Goal: Book appointment/travel/reservation

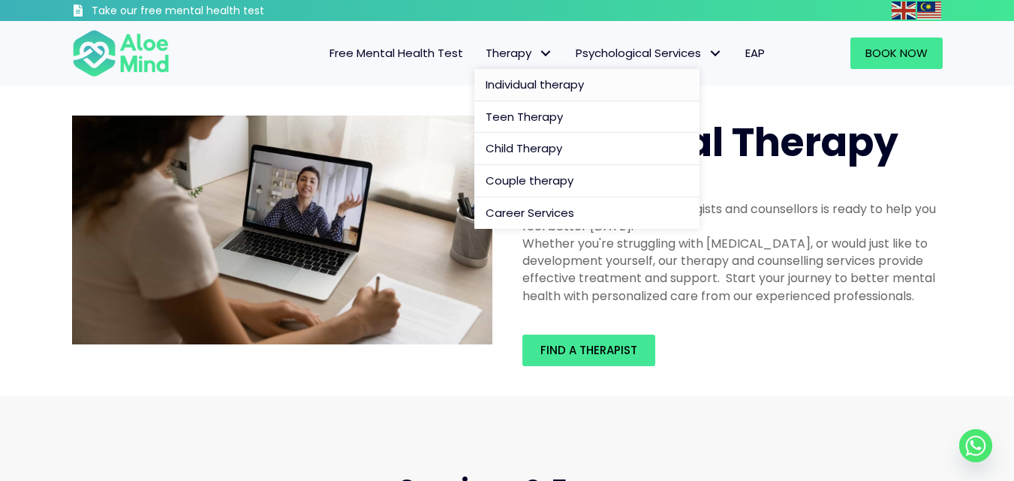
click at [531, 80] on span "Individual therapy" at bounding box center [535, 85] width 98 height 16
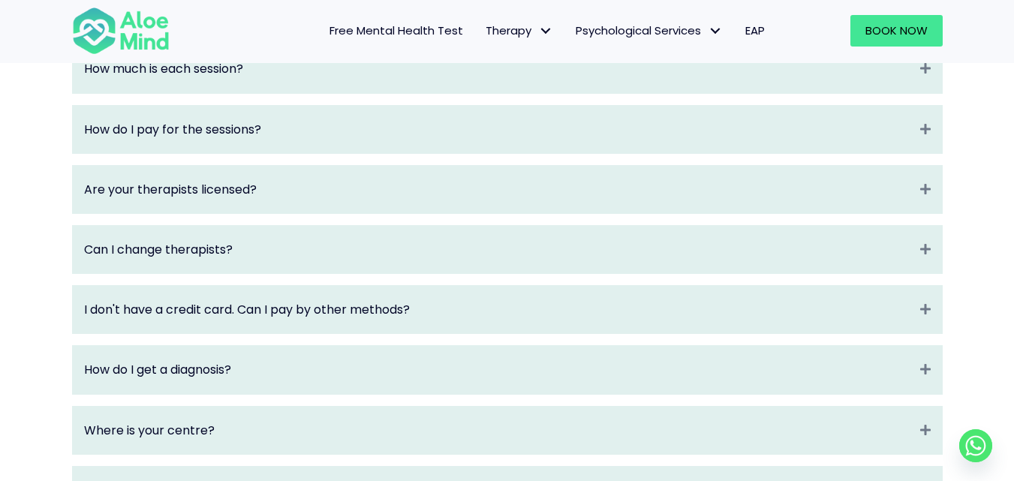
scroll to position [1974, 0]
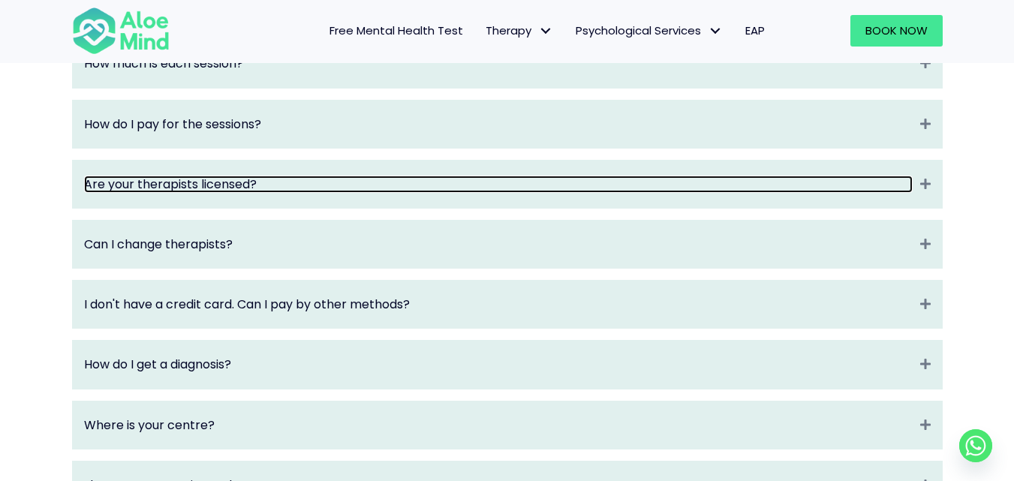
click at [823, 193] on link "Are your therapists licensed?" at bounding box center [498, 184] width 828 height 17
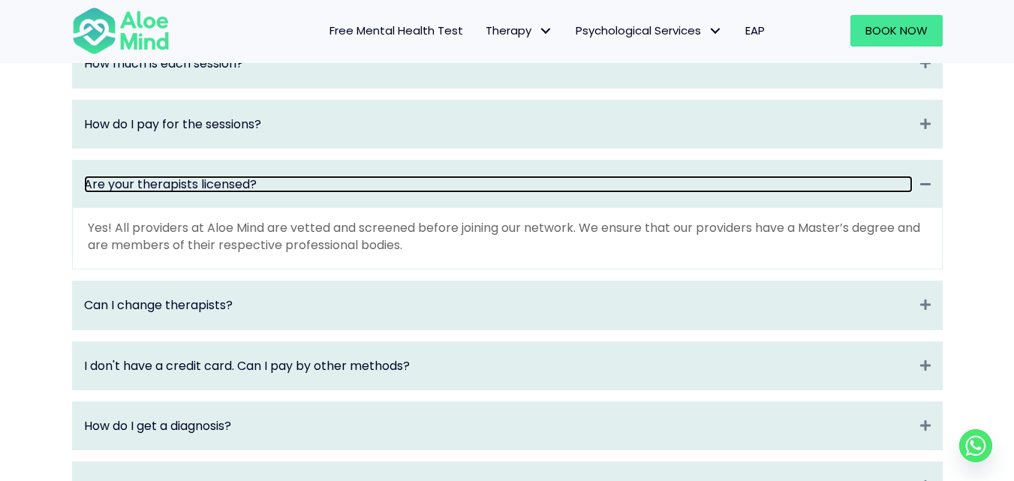
click at [823, 193] on link "Are your therapists licensed?" at bounding box center [498, 184] width 828 height 17
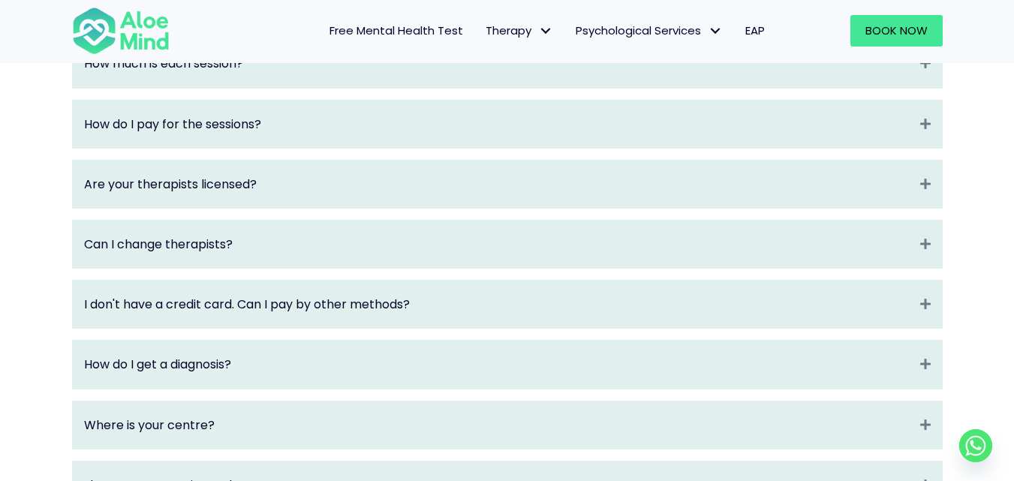
click at [789, 233] on div "What is Aloe Mind? Expand Aloe Mind is a platform to connect people in need to …" at bounding box center [507, 123] width 870 height 771
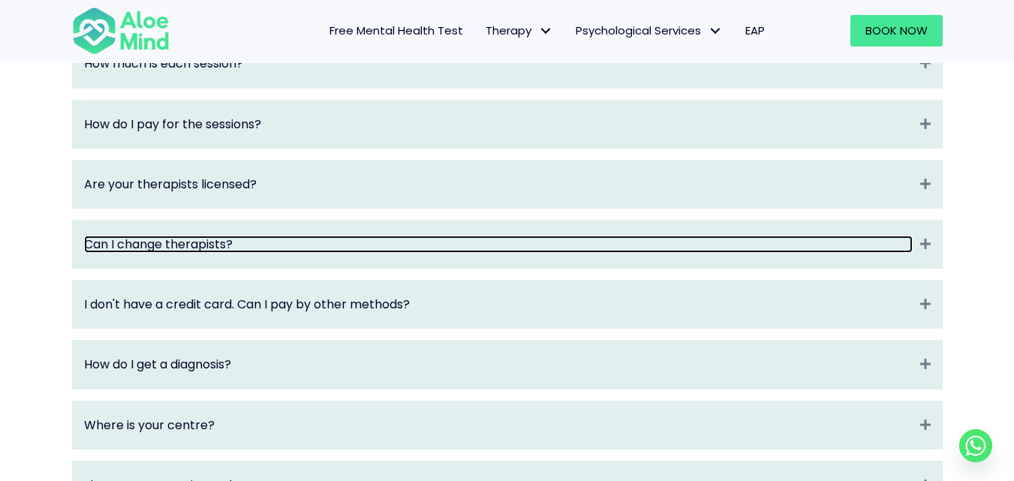
click at [795, 253] on link "Can I change therapists?" at bounding box center [498, 244] width 828 height 17
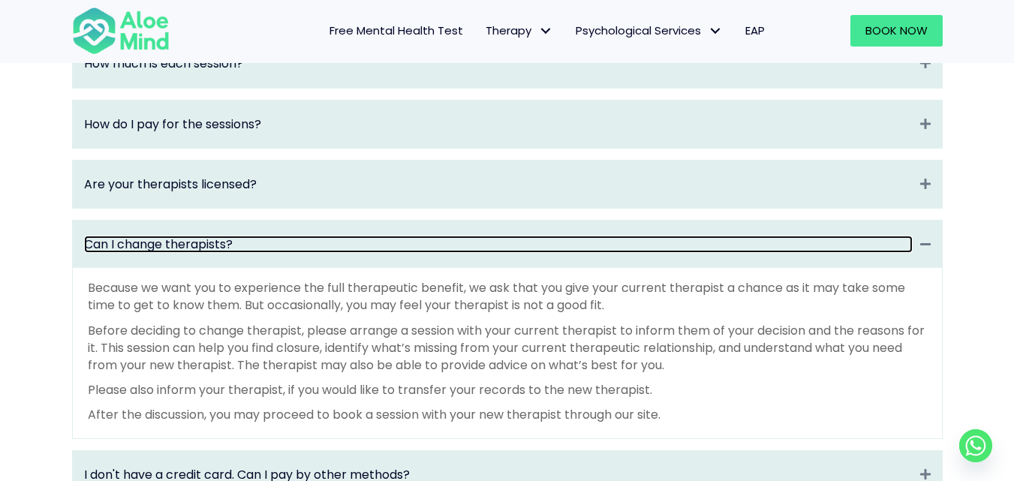
click at [789, 253] on link "Can I change therapists?" at bounding box center [498, 244] width 828 height 17
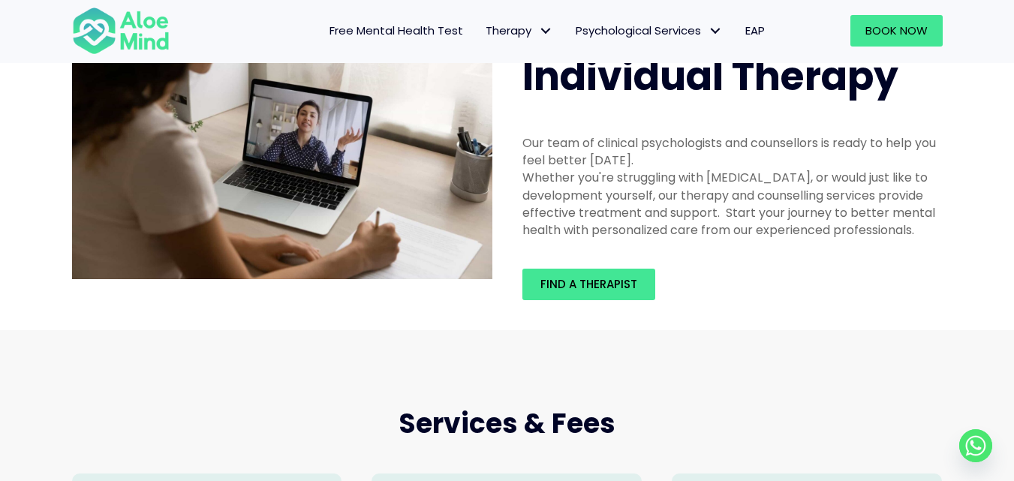
scroll to position [0, 0]
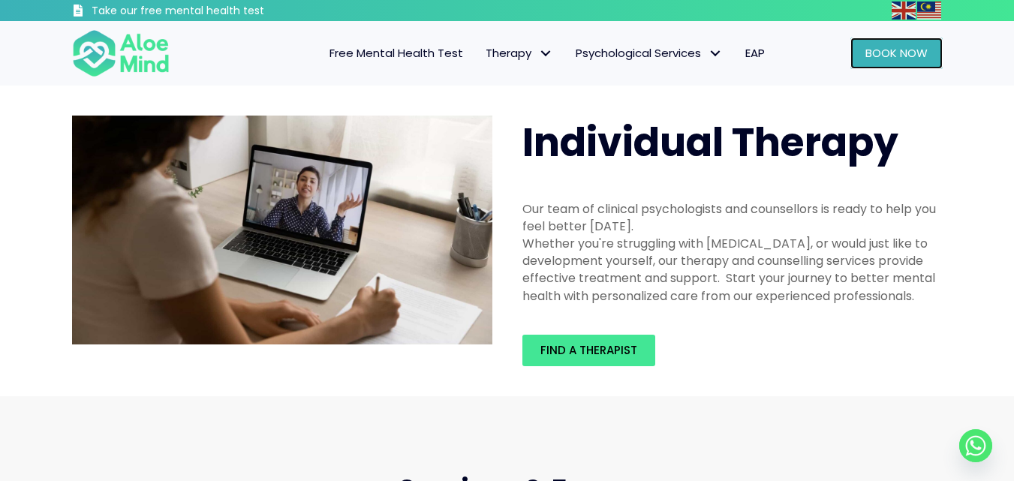
click at [861, 52] on link "Book Now" at bounding box center [896, 54] width 92 height 32
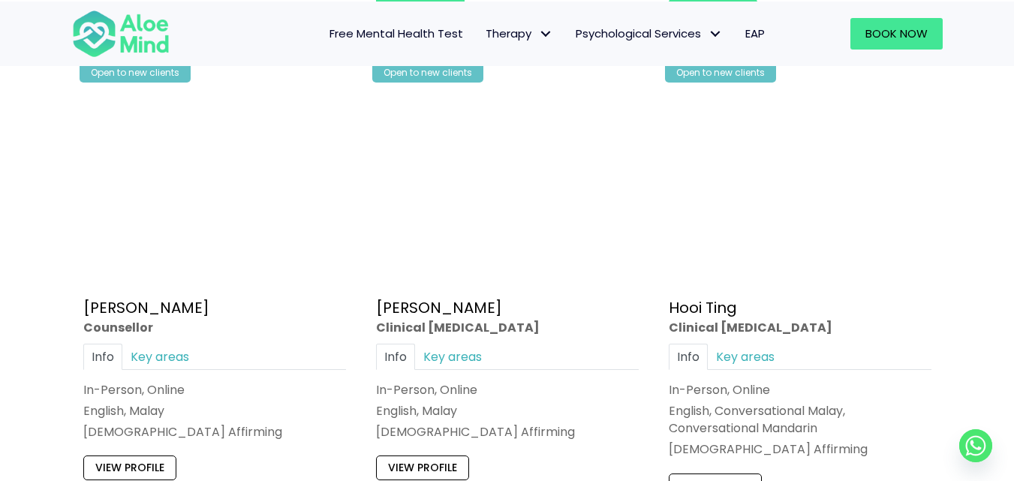
scroll to position [2506, 0]
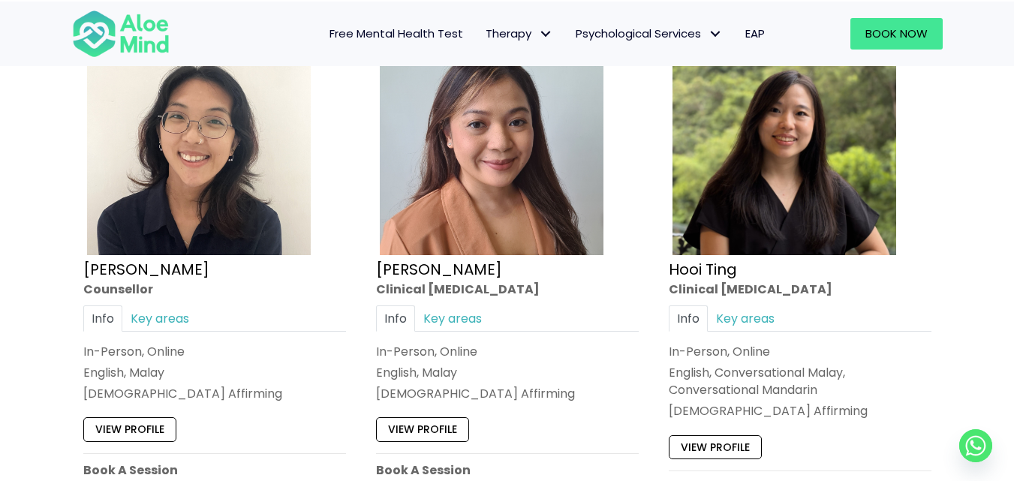
drag, startPoint x: 1024, startPoint y: 32, endPoint x: 1013, endPoint y: 187, distance: 155.0
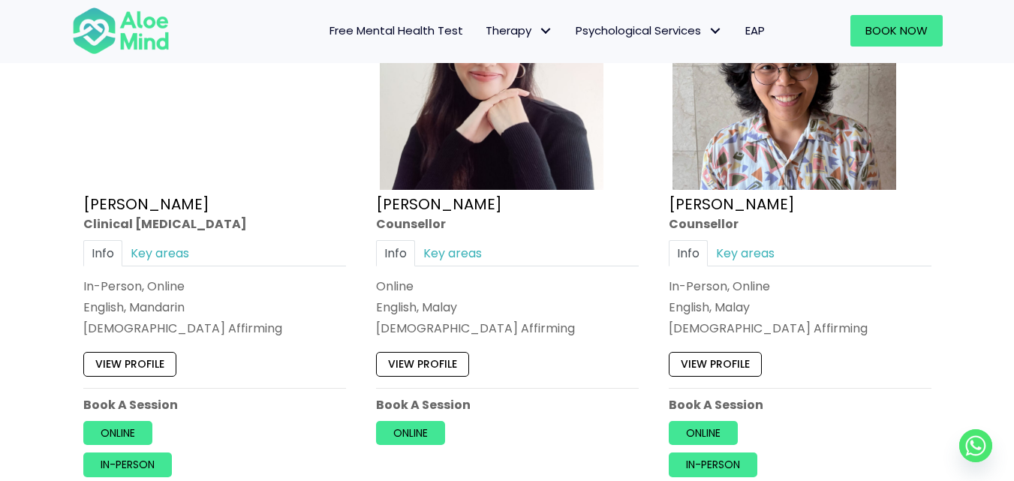
scroll to position [3731, 0]
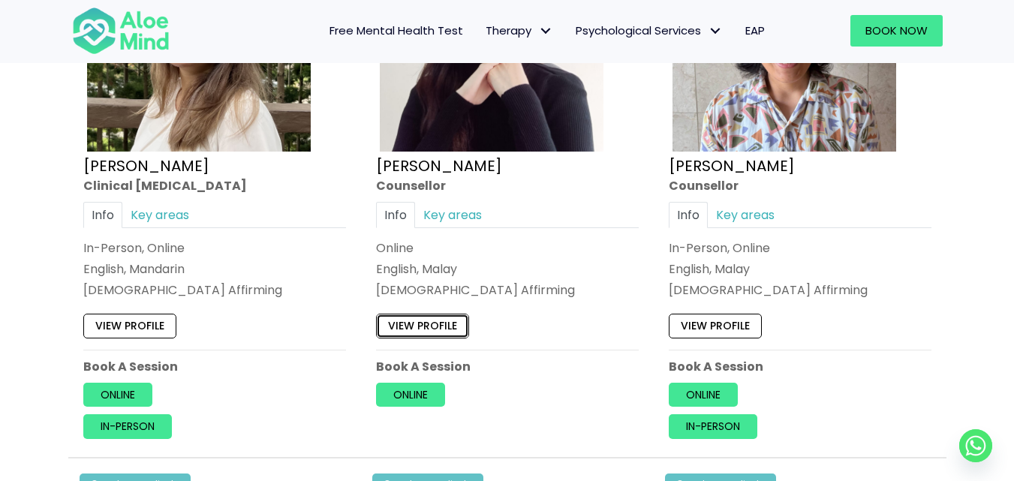
click at [412, 323] on link "View profile" at bounding box center [422, 326] width 93 height 24
click at [447, 221] on link "Key areas" at bounding box center [452, 215] width 75 height 26
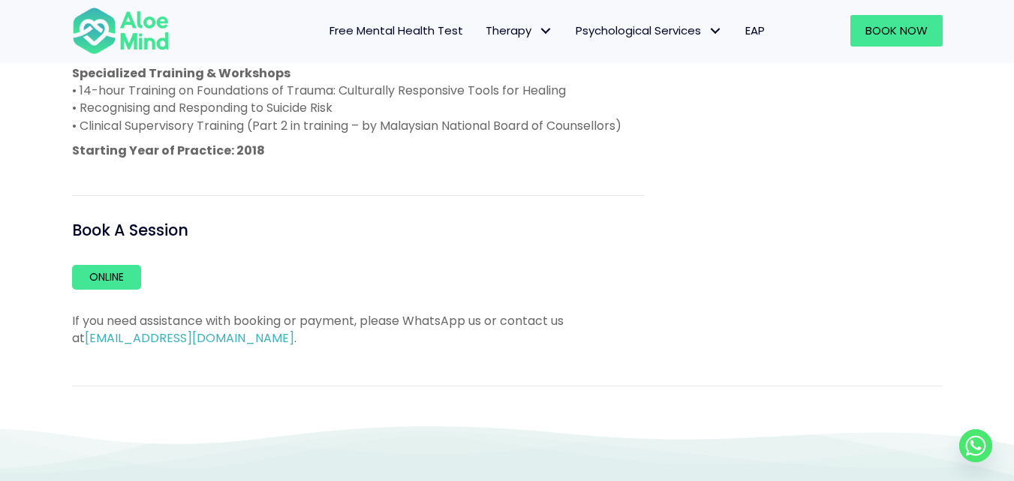
scroll to position [1101, 0]
